Goal: Information Seeking & Learning: Learn about a topic

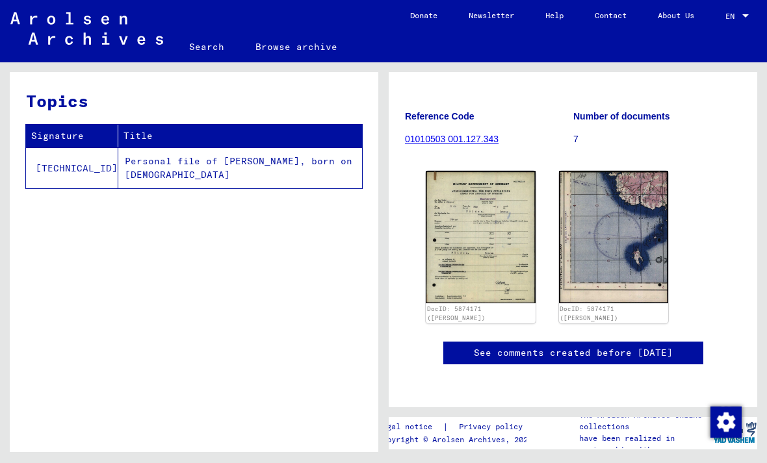
scroll to position [198, 0]
click at [452, 200] on img at bounding box center [481, 237] width 110 height 133
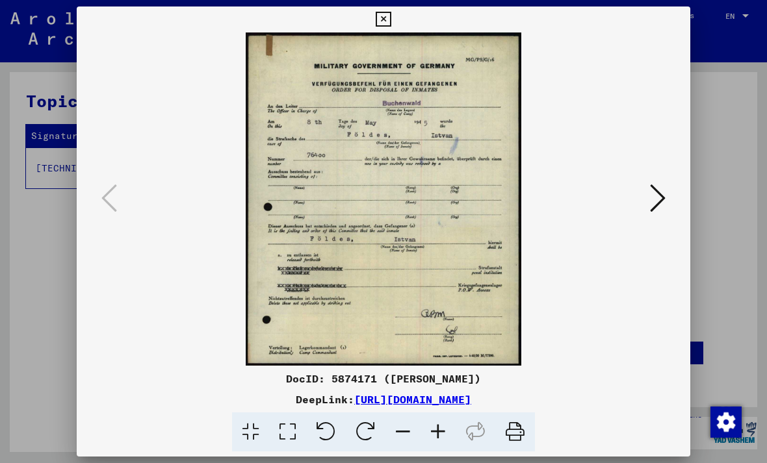
click at [19, 333] on div at bounding box center [383, 231] width 767 height 463
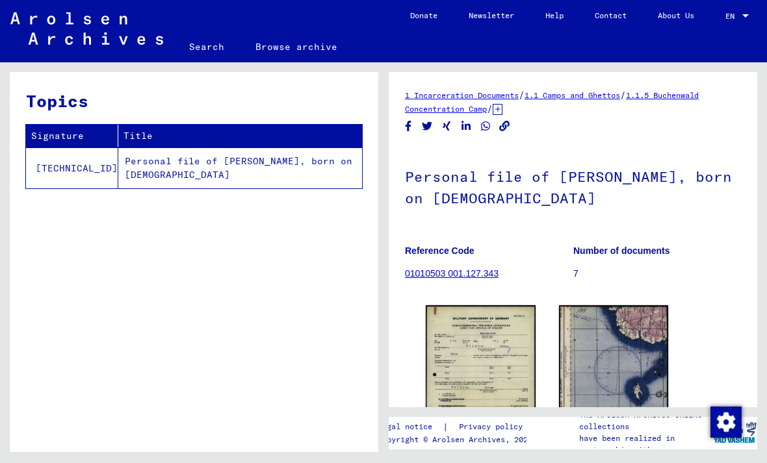
scroll to position [0, 0]
click at [571, 274] on figure "Reference Code 01010503 001.127.343" at bounding box center [489, 264] width 168 height 58
click at [588, 252] on b "Number of documents" at bounding box center [621, 251] width 97 height 10
click at [449, 278] on link "01010503 001.127.343" at bounding box center [452, 273] width 94 height 10
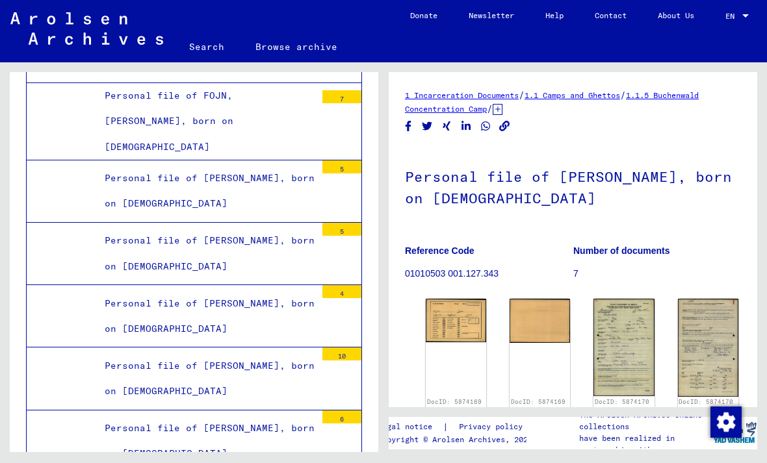
scroll to position [25498, 0]
click at [446, 319] on img at bounding box center [456, 321] width 60 height 44
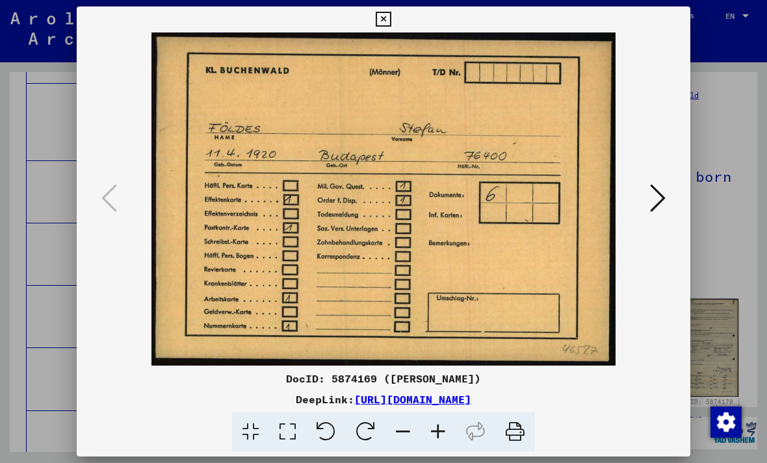
click at [645, 206] on img at bounding box center [383, 198] width 525 height 333
click at [647, 211] on button at bounding box center [657, 199] width 23 height 37
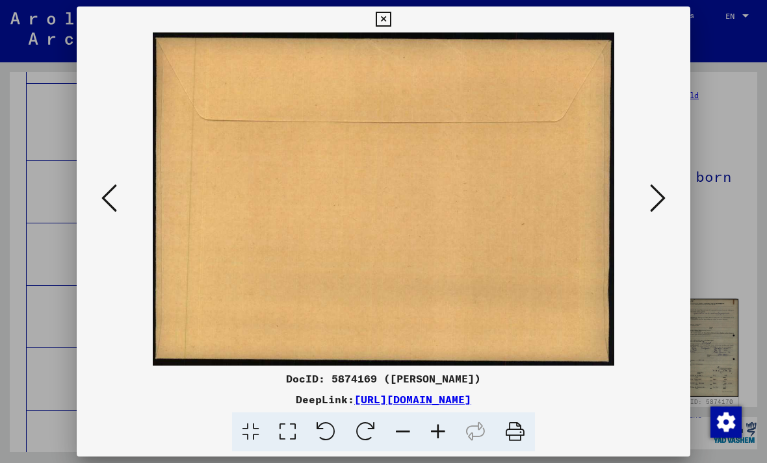
click at [641, 215] on img at bounding box center [383, 198] width 525 height 333
click at [652, 212] on icon at bounding box center [658, 198] width 16 height 31
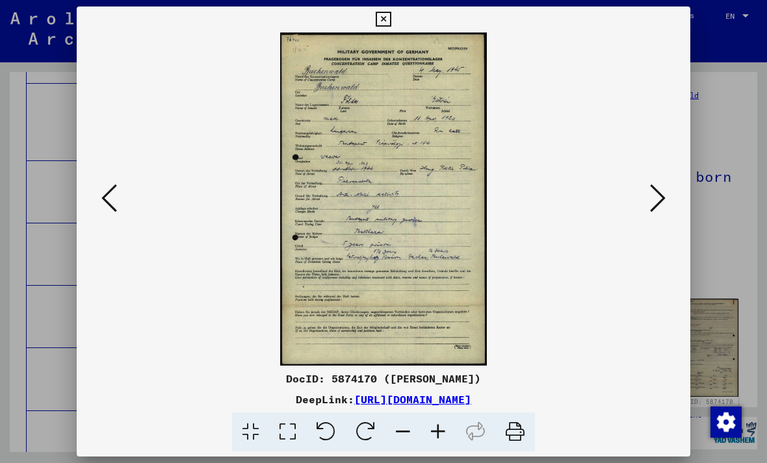
click at [651, 203] on icon at bounding box center [658, 198] width 16 height 31
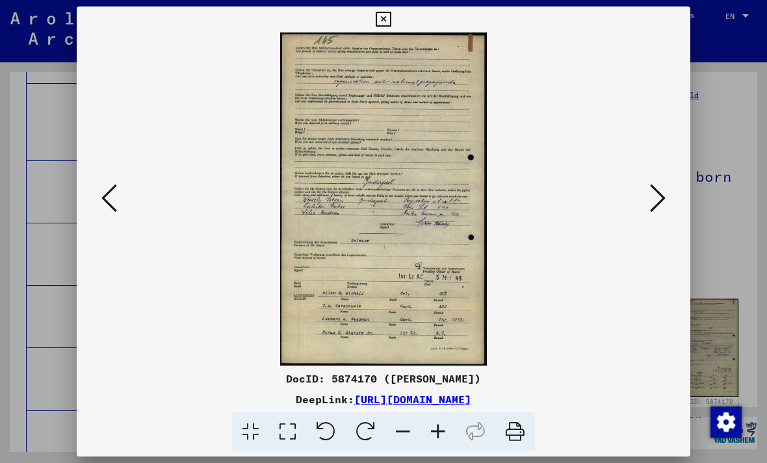
click at [658, 201] on icon at bounding box center [658, 198] width 16 height 31
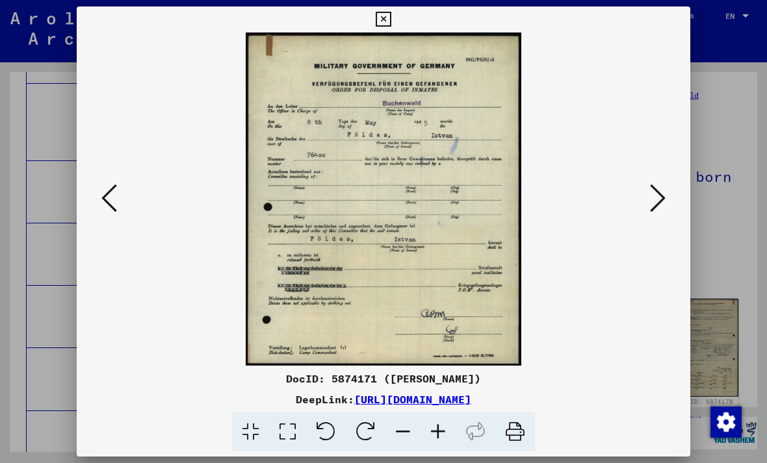
click at [632, 213] on img at bounding box center [383, 198] width 525 height 333
click at [640, 216] on img at bounding box center [383, 198] width 525 height 333
click at [651, 207] on icon at bounding box center [658, 198] width 16 height 31
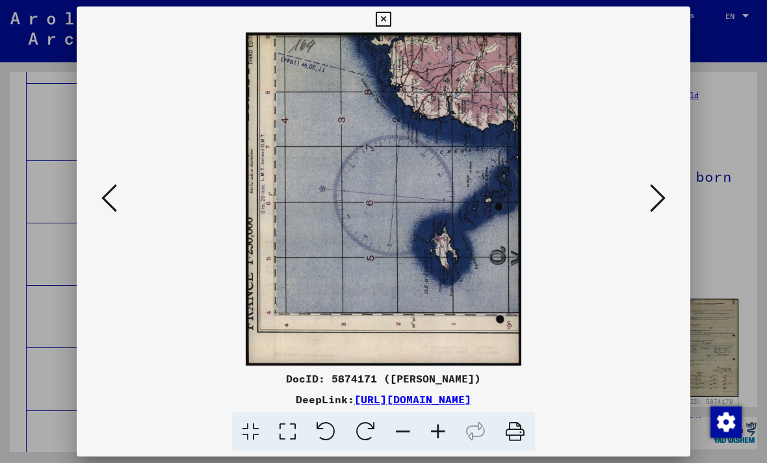
click at [651, 216] on button at bounding box center [657, 199] width 23 height 37
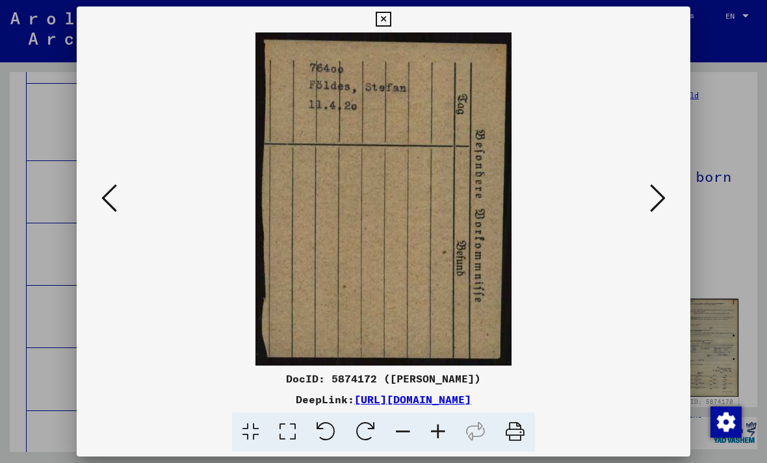
click at [651, 215] on button at bounding box center [657, 199] width 23 height 37
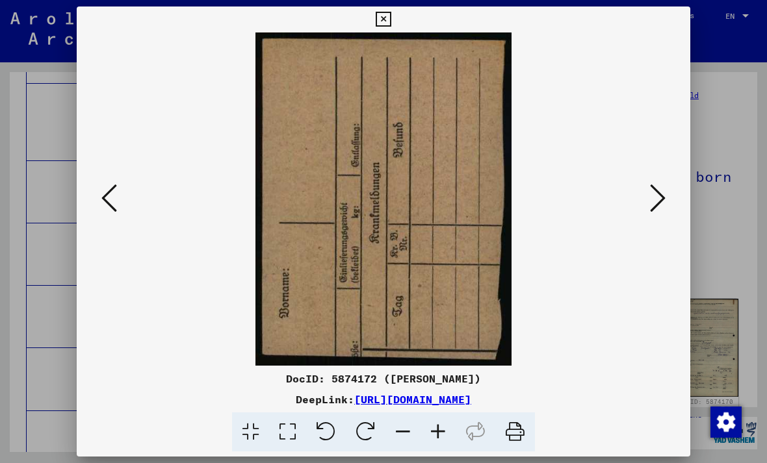
click at [647, 218] on button at bounding box center [657, 199] width 23 height 37
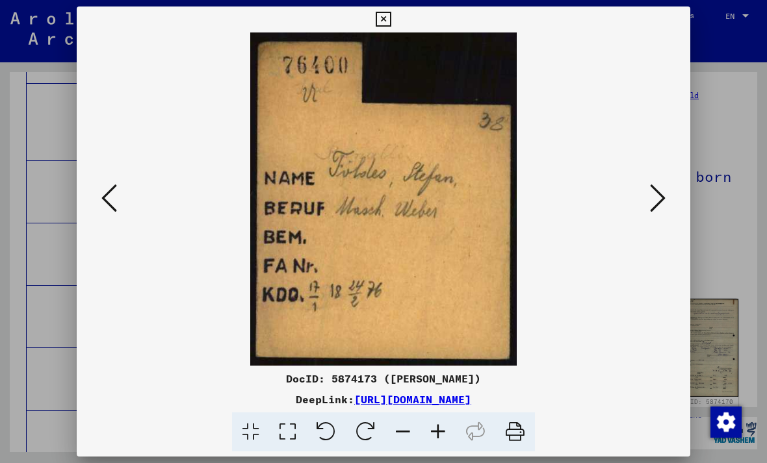
click at [648, 209] on button at bounding box center [657, 199] width 23 height 37
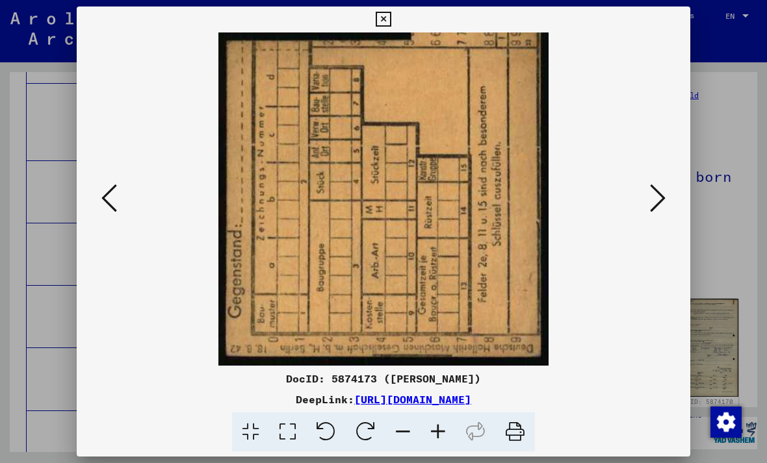
click at [654, 209] on icon at bounding box center [658, 198] width 16 height 31
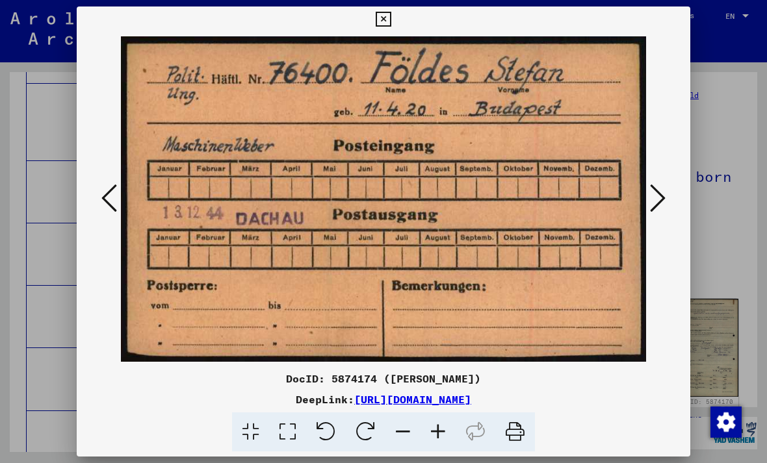
click at [657, 207] on icon at bounding box center [658, 198] width 16 height 31
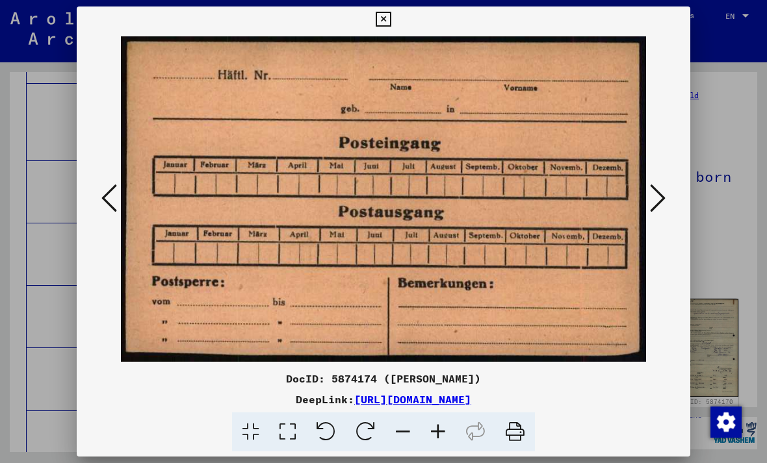
click at [650, 217] on button at bounding box center [657, 199] width 23 height 37
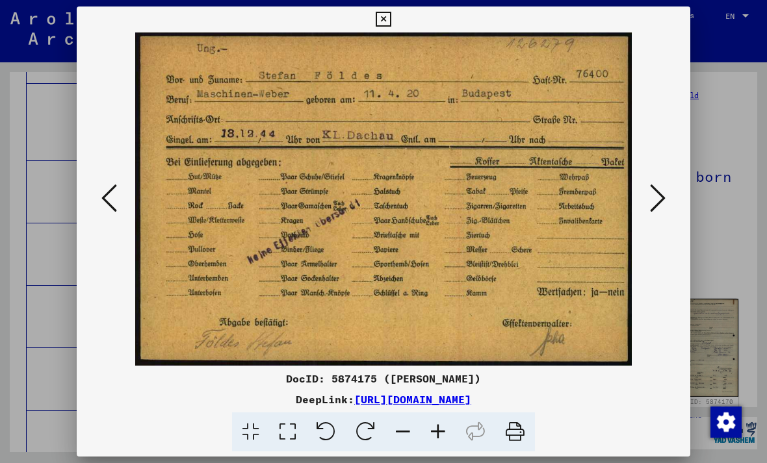
click at [653, 217] on button at bounding box center [657, 199] width 23 height 37
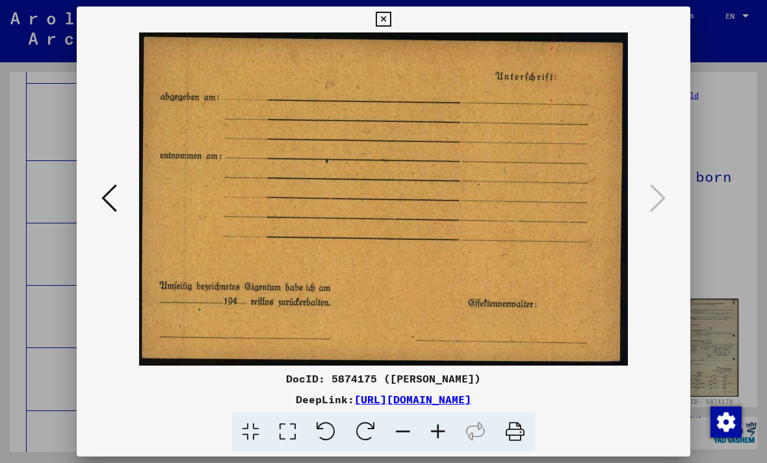
click at [645, 214] on img at bounding box center [383, 198] width 525 height 333
click at [643, 213] on img at bounding box center [383, 198] width 525 height 333
click at [391, 21] on icon at bounding box center [383, 20] width 15 height 16
